Goal: Task Accomplishment & Management: Complete application form

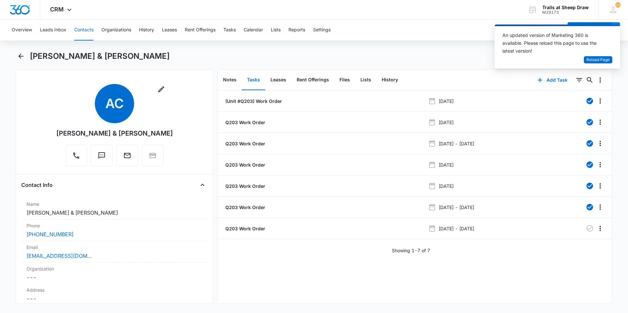
click at [86, 33] on button "Contacts" at bounding box center [83, 30] width 19 height 21
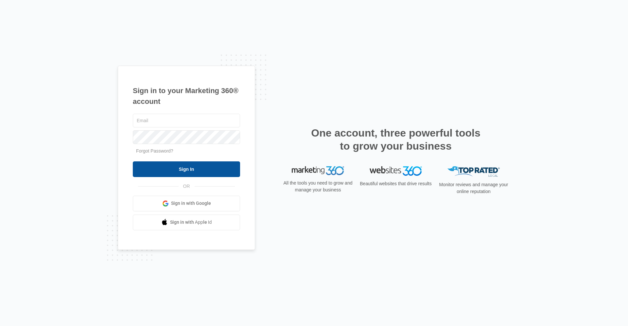
type input "[EMAIL_ADDRESS][DOMAIN_NAME]"
click at [199, 167] on input "Sign In" at bounding box center [186, 170] width 107 height 16
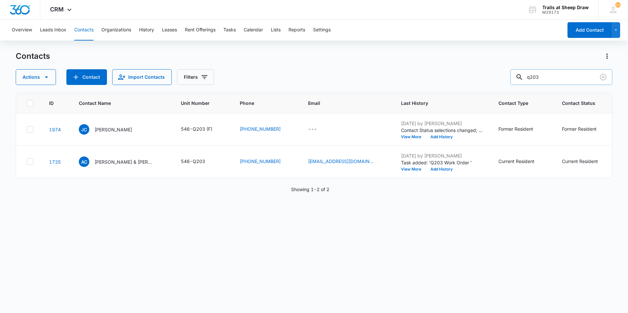
click at [559, 73] on input "q203" at bounding box center [561, 77] width 102 height 16
type input "q"
type input "p304"
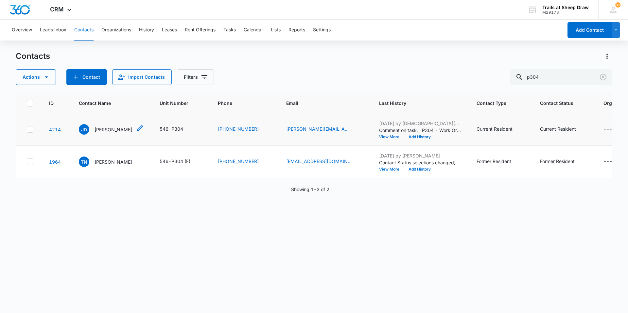
click at [104, 134] on div "JD John Denney" at bounding box center [105, 129] width 53 height 10
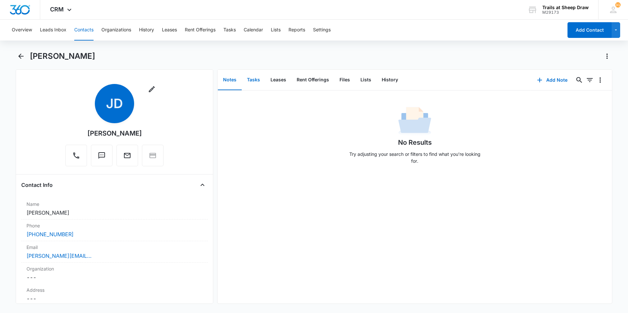
drag, startPoint x: 257, startPoint y: 83, endPoint x: 275, endPoint y: 81, distance: 17.8
click at [257, 83] on button "Tasks" at bounding box center [254, 80] width 24 height 20
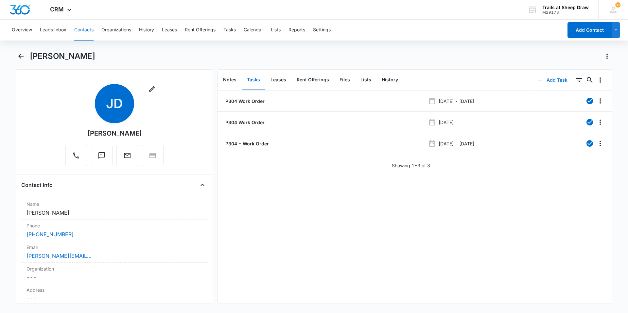
click at [555, 80] on button "Add Task" at bounding box center [552, 80] width 43 height 16
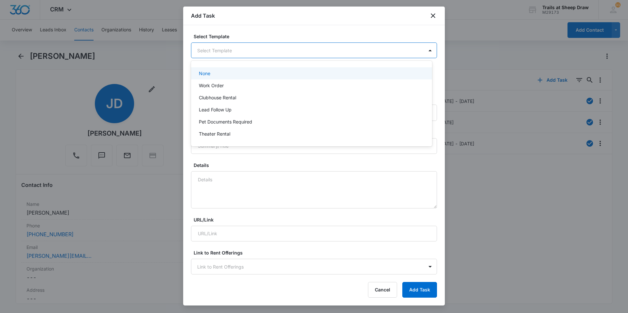
click at [211, 54] on body "CRM Apps Reputation Websites Forms CRM Email Social Content Ads Intelligence Fi…" at bounding box center [314, 156] width 628 height 313
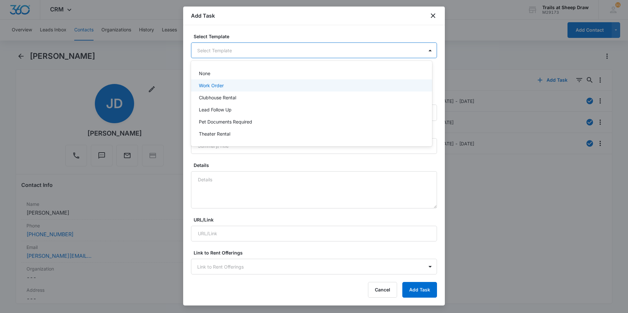
click at [212, 86] on p "Work Order" at bounding box center [211, 85] width 25 height 7
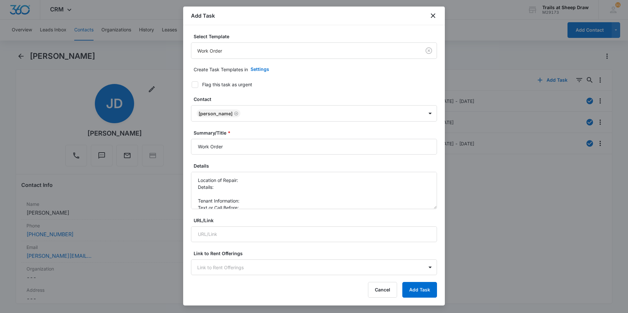
click at [190, 149] on div "Select Template Work Order Create Task Templates in Settings Flag this task as …" at bounding box center [314, 150] width 262 height 251
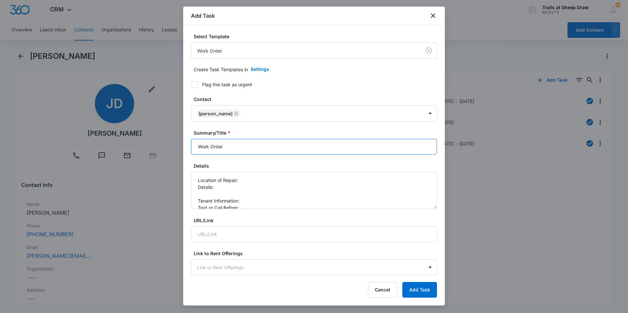
click at [199, 149] on input "Work Order" at bounding box center [314, 147] width 246 height 16
click at [199, 148] on input "Work Order" at bounding box center [314, 147] width 246 height 16
click at [194, 150] on input "Work Order" at bounding box center [314, 147] width 246 height 16
type input "P304 Work Order"
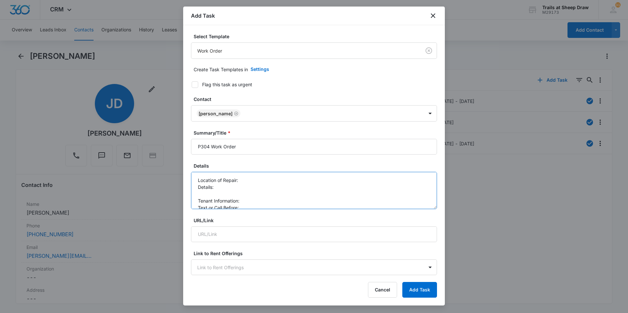
click at [267, 183] on textarea "Location of Repair: Details: Tenant Information: Text or Call Before:" at bounding box center [314, 190] width 246 height 37
click at [205, 198] on textarea "Location of Repair: Kitchen/Patio Details: Tenant Information: Text or Call Bef…" at bounding box center [314, 190] width 246 height 37
click at [208, 194] on textarea "Location of Repair: Kitchen/Patio Details: Tenant Information: Text or Call Bef…" at bounding box center [314, 190] width 246 height 37
click at [261, 194] on textarea "Location of Repair: Kitchen/Patio Details: *Fridge leaking *Patio door handle c…" at bounding box center [314, 190] width 246 height 37
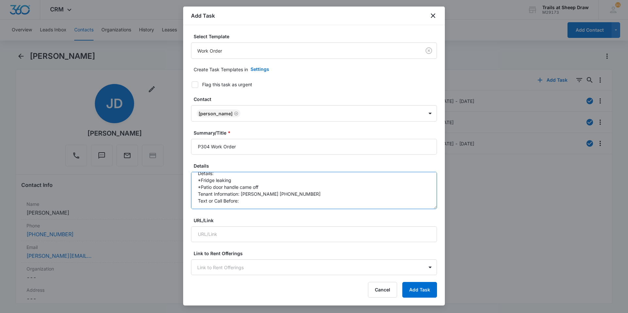
click at [261, 200] on textarea "Location of Repair: Kitchen/Patio Details: *Fridge leaking *Patio door handle c…" at bounding box center [314, 190] width 246 height 37
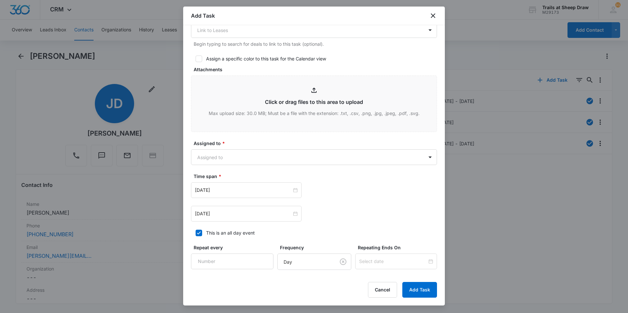
scroll to position [338, 0]
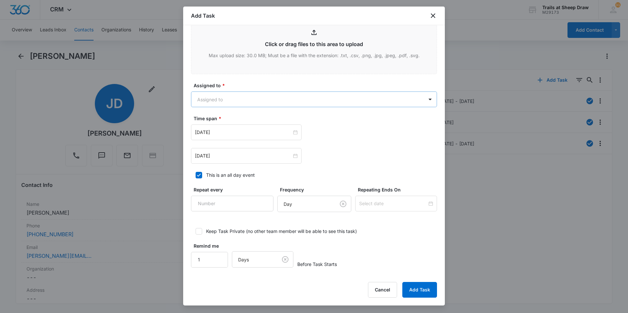
type textarea "Location of Repair: Kitchen/Patio Details: *Fridge leaking *Patio door handle c…"
click at [215, 95] on body "CRM Apps Reputation Websites Forms CRM Email Social Content Ads Intelligence Fi…" at bounding box center [314, 156] width 628 height 313
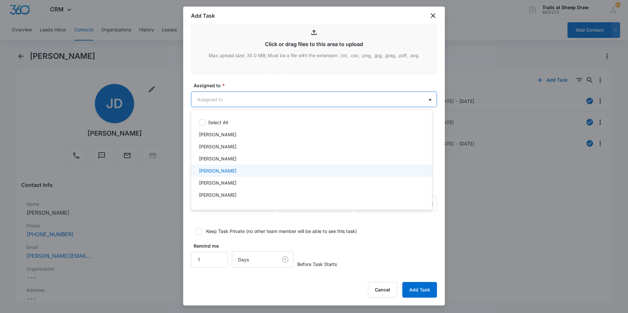
click at [212, 171] on p "Edgar Jimenez" at bounding box center [218, 170] width 38 height 7
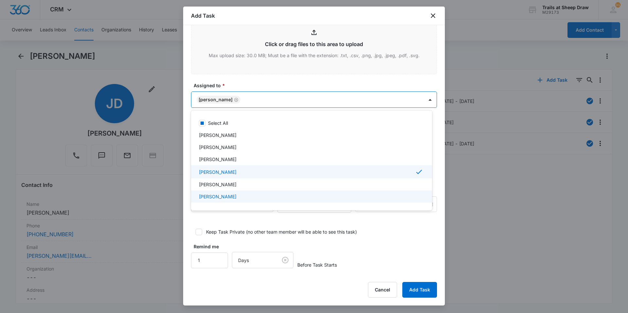
click at [212, 194] on p "Ethan Esparza-Escobar" at bounding box center [218, 196] width 38 height 7
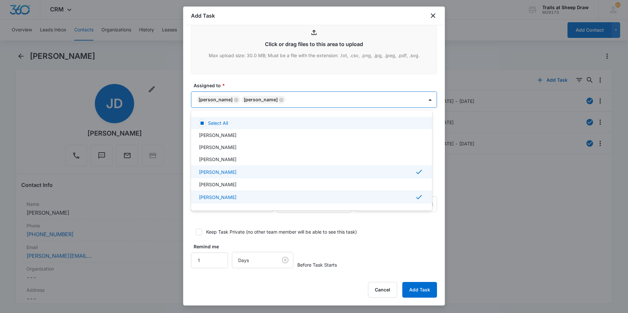
click at [320, 102] on div at bounding box center [314, 156] width 628 height 313
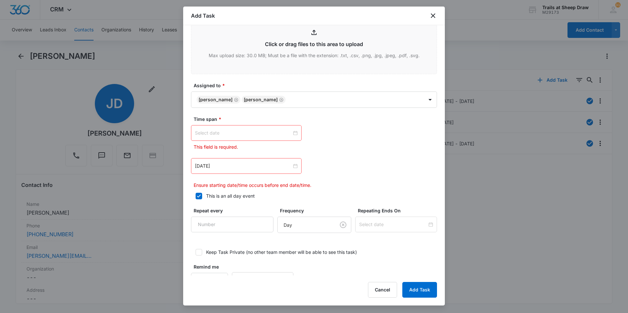
click at [293, 132] on div at bounding box center [246, 133] width 103 height 7
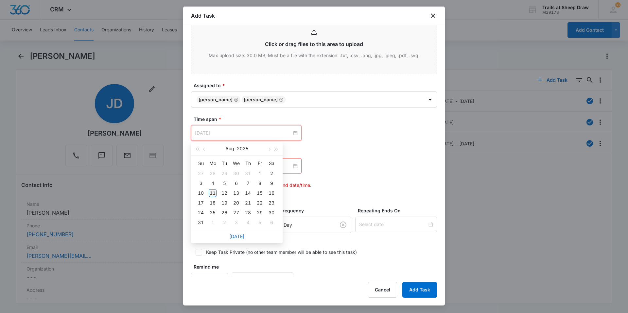
type input "Aug 11, 2025"
click at [214, 194] on div "11" at bounding box center [213, 193] width 8 height 8
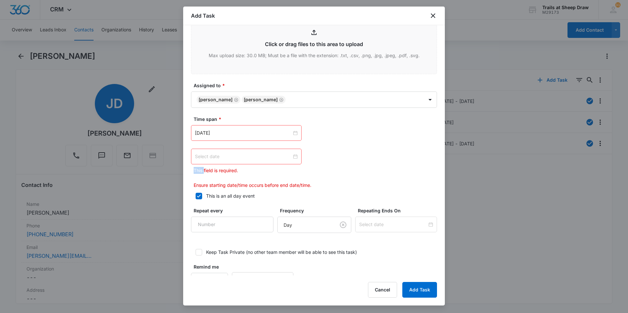
click at [293, 156] on div at bounding box center [246, 156] width 103 height 7
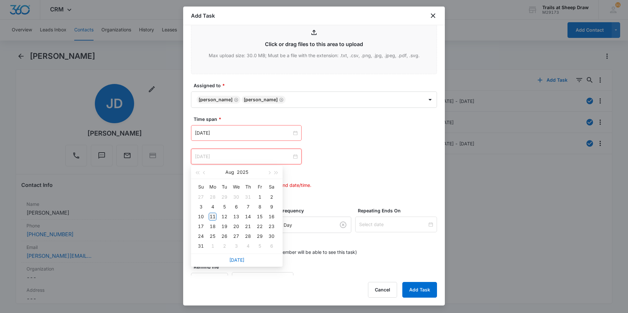
type input "Aug 11, 2025"
drag, startPoint x: 214, startPoint y: 214, endPoint x: 217, endPoint y: 213, distance: 3.6
click at [214, 214] on div "11" at bounding box center [213, 217] width 8 height 8
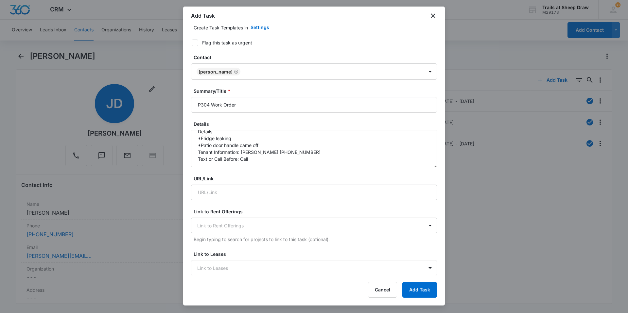
scroll to position [0, 0]
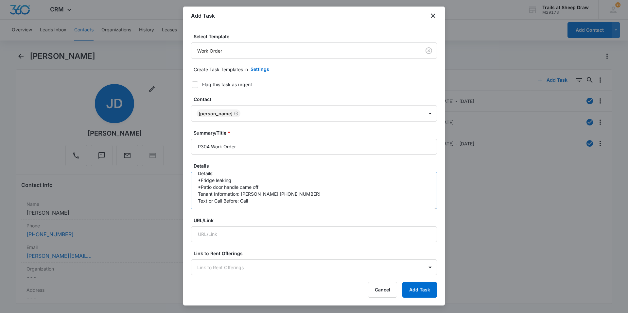
click at [235, 180] on textarea "Location of Repair: Kitchen/Patio Details: *Fridge leaking *Patio door handle c…" at bounding box center [314, 190] width 246 height 37
click at [269, 186] on textarea "Location of Repair: Kitchen/Patio Details: *Fridge leaking - Ethan went out whi…" at bounding box center [314, 190] width 246 height 37
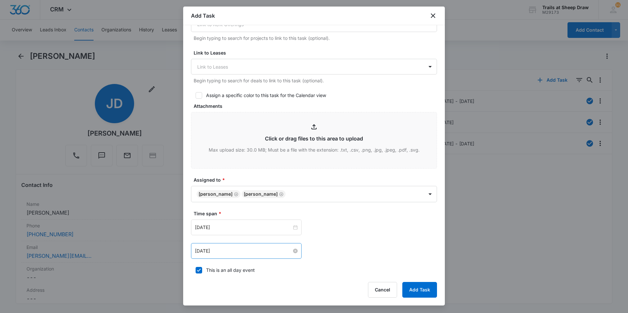
scroll to position [262, 0]
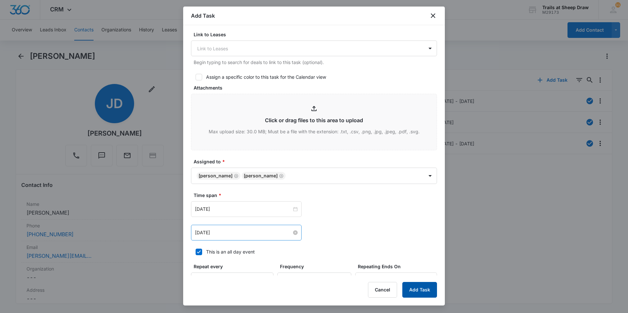
type textarea "Location of Repair: Kitchen/Patio Details: *Fridge leaking - Ethan went out whi…"
click at [433, 296] on button "Add Task" at bounding box center [419, 290] width 35 height 16
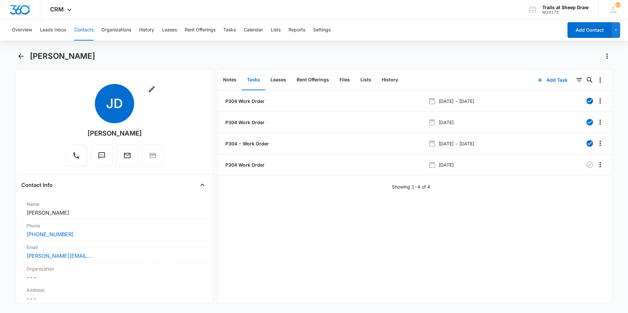
click at [84, 30] on button "Contacts" at bounding box center [83, 30] width 19 height 21
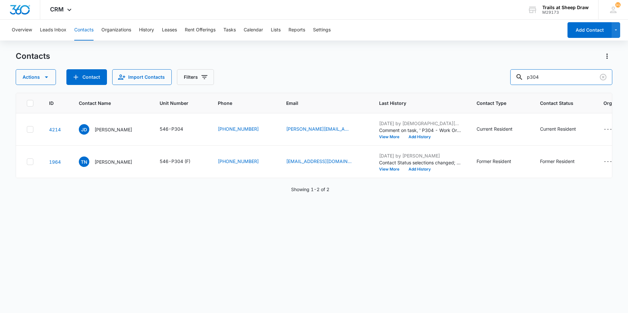
drag, startPoint x: 551, startPoint y: 74, endPoint x: 491, endPoint y: 69, distance: 60.4
click at [491, 69] on div "Contacts Actions Contact Import Contacts Filters p304" at bounding box center [314, 68] width 597 height 34
type input "h304"
